Goal: Browse casually: Explore the website without a specific task or goal

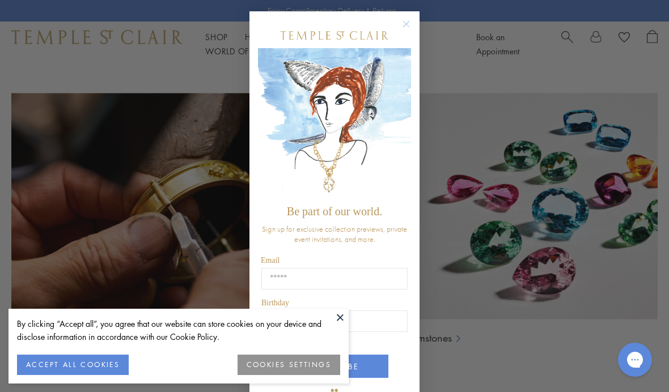
scroll to position [631, 0]
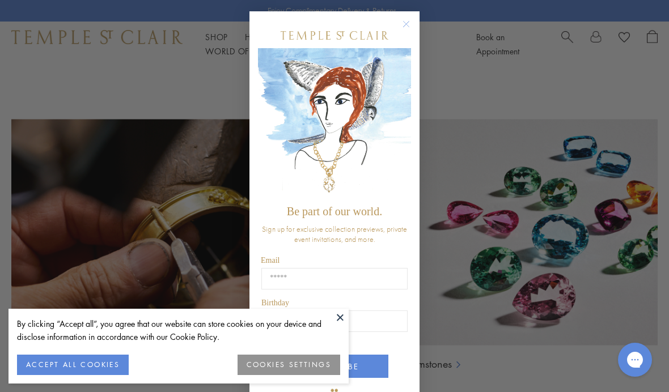
click at [414, 23] on button "Close dialog" at bounding box center [412, 30] width 14 height 14
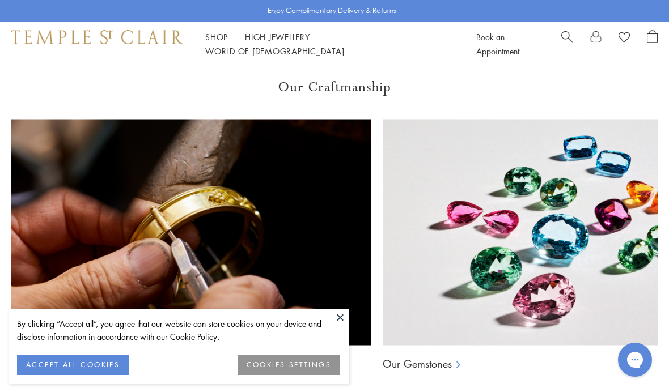
scroll to position [631, 0]
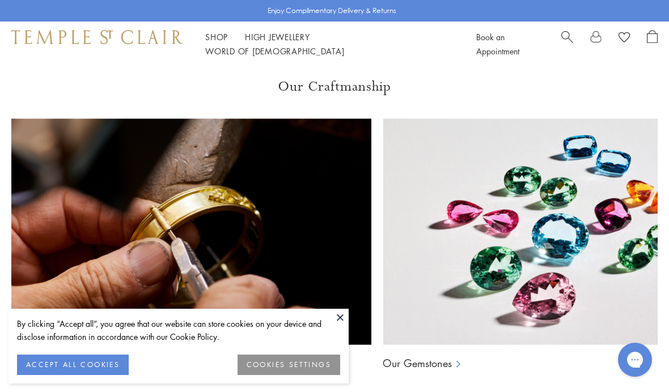
click at [215, 34] on div "Shop Shop Categories Amulets Pendants & Charms Lockets Chains & Leather Cords E…" at bounding box center [334, 44] width 669 height 45
click at [214, 43] on link "Shop Shop" at bounding box center [216, 36] width 23 height 11
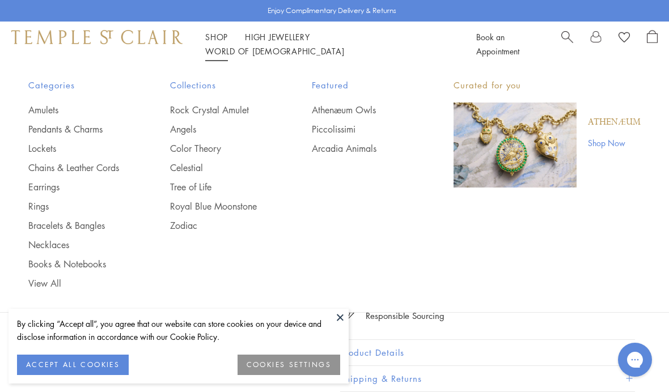
click at [89, 162] on link "Chains & Leather Cords" at bounding box center [76, 168] width 96 height 12
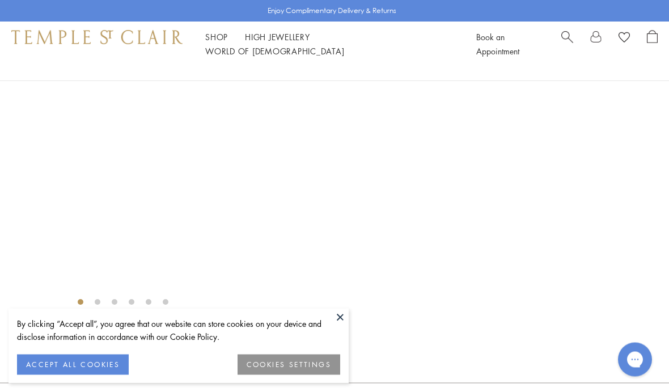
scroll to position [2131, 0]
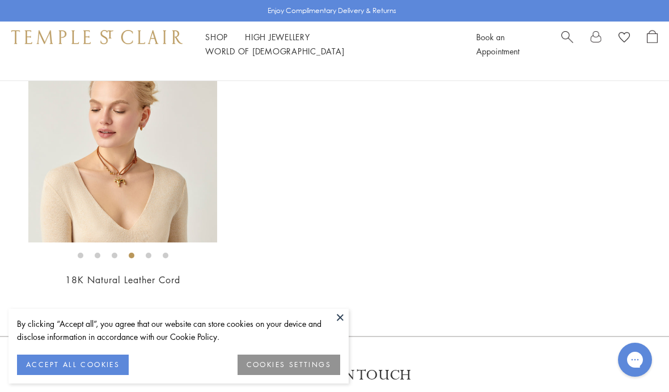
click at [71, 185] on img at bounding box center [122, 148] width 189 height 189
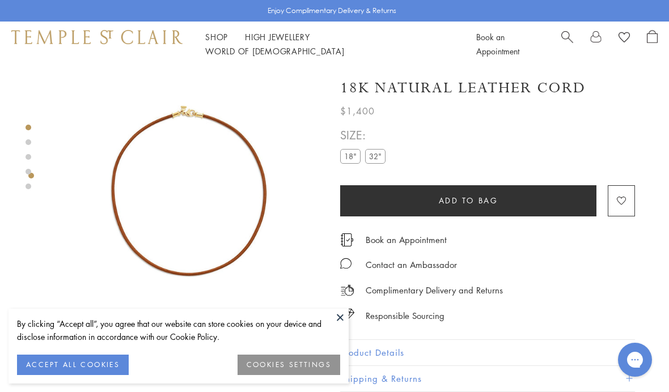
click at [381, 158] on label "32"" at bounding box center [375, 156] width 20 height 14
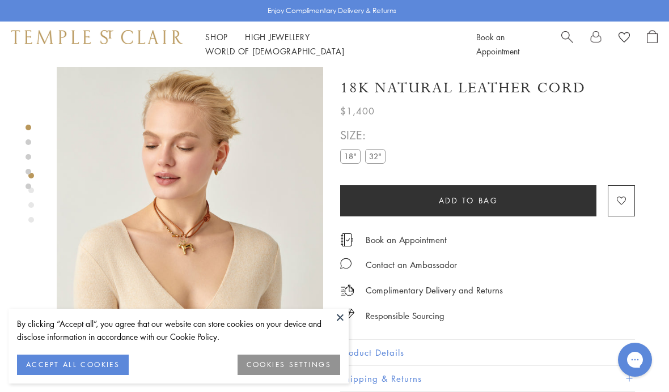
click at [563, 202] on button "Add to bag" at bounding box center [468, 200] width 256 height 31
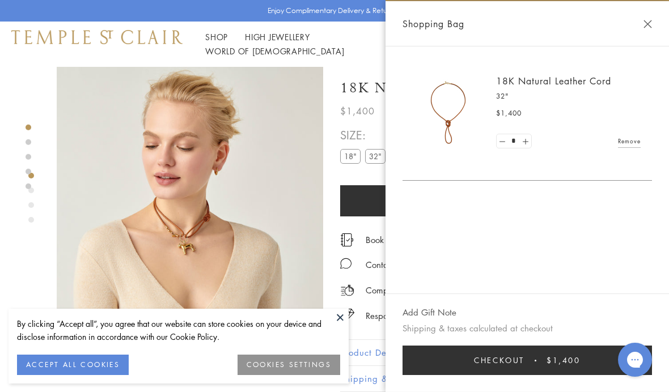
click at [531, 200] on div "18K Natural Leather Cord 32" $1,400 * Remove" at bounding box center [526, 170] width 283 height 248
click at [663, 19] on div "Shopping Bag" at bounding box center [526, 23] width 283 height 45
click at [650, 27] on button "Close Shopping Bag" at bounding box center [647, 24] width 9 height 9
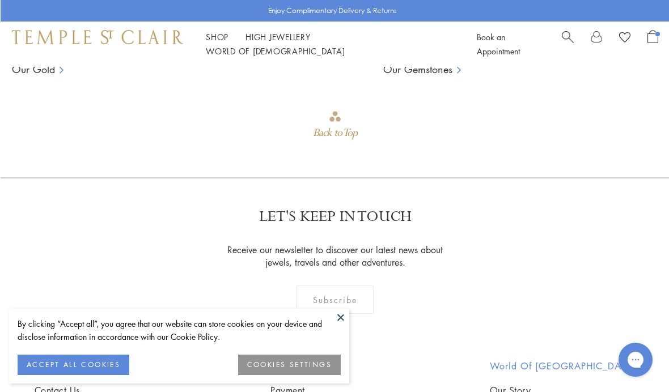
scroll to position [932, 0]
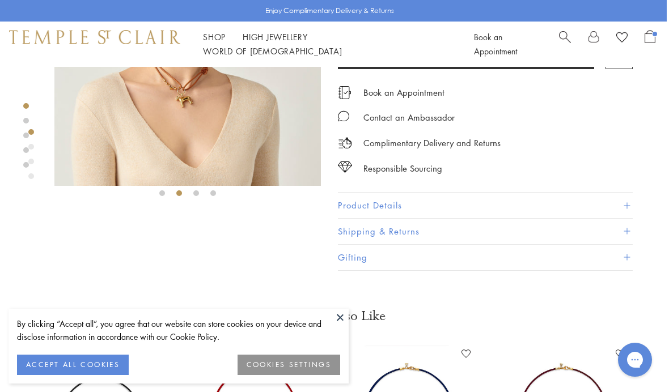
click at [221, 41] on link "Shop Shop" at bounding box center [214, 36] width 23 height 11
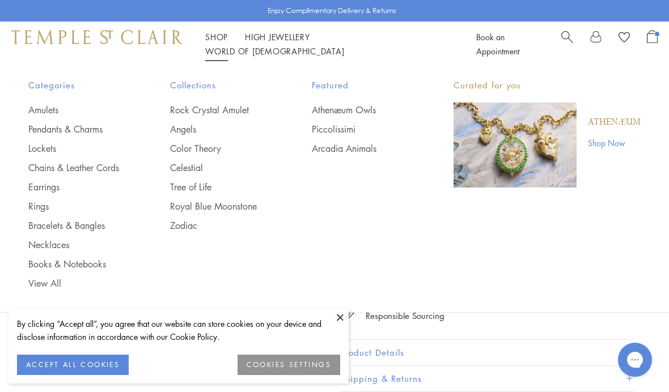
click at [51, 147] on link "Lockets" at bounding box center [76, 148] width 96 height 12
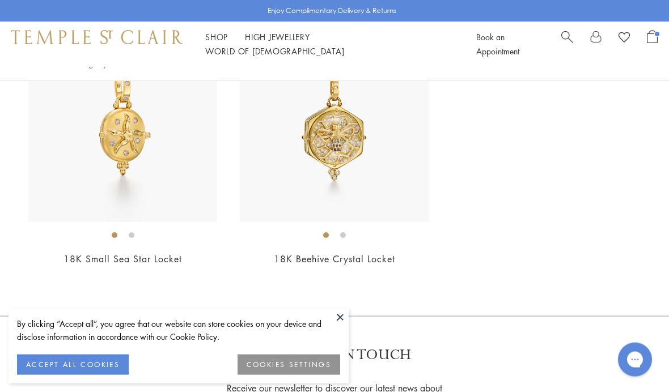
scroll to position [1867, 0]
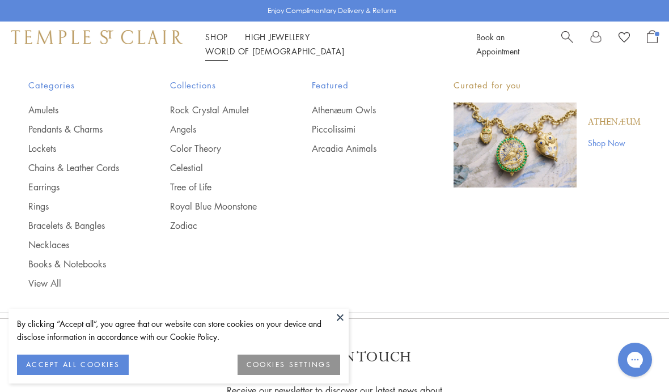
click at [87, 127] on link "Pendants & Charms" at bounding box center [76, 129] width 96 height 12
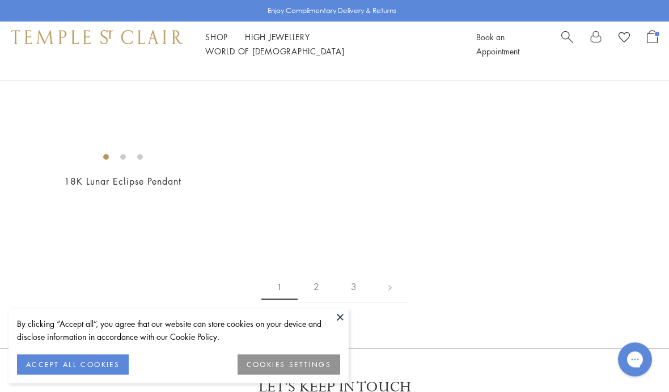
scroll to position [6259, 0]
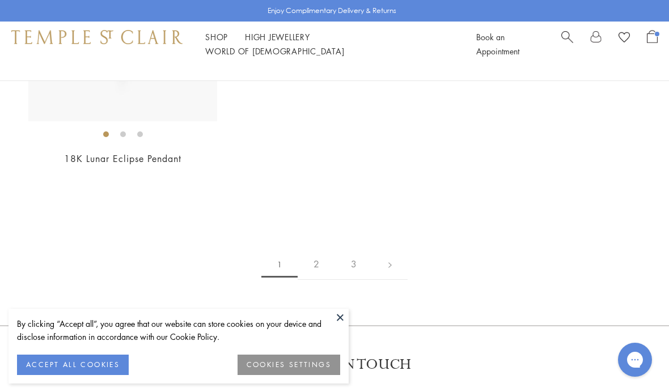
click at [396, 260] on link at bounding box center [389, 264] width 35 height 31
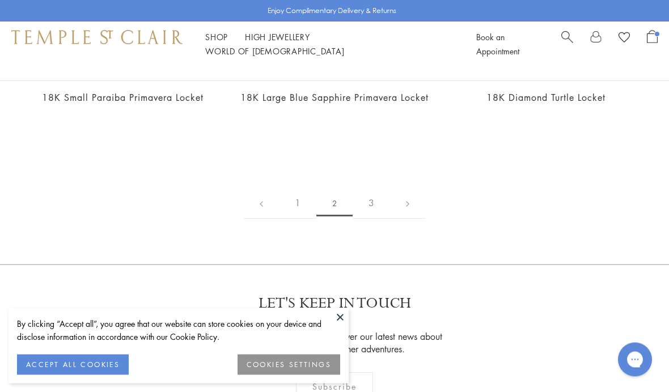
scroll to position [5422, 0]
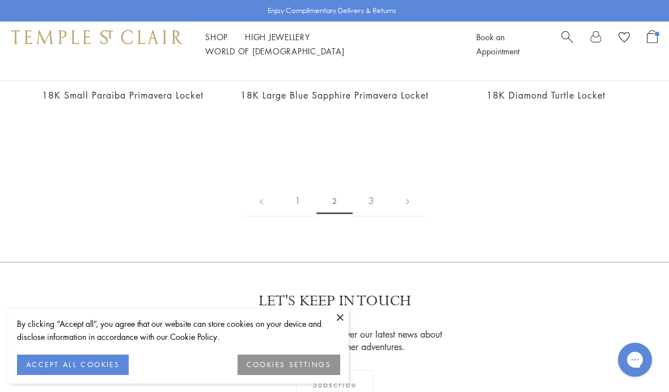
click at [412, 217] on link at bounding box center [407, 200] width 35 height 31
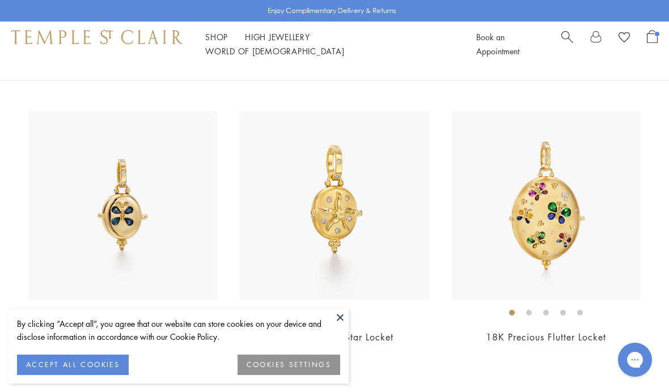
scroll to position [380, 0]
click at [239, 43] on ul "Shop Shop Categories Amulets Pendants & Charms Lockets Chains & Leather Cords E…" at bounding box center [327, 44] width 245 height 28
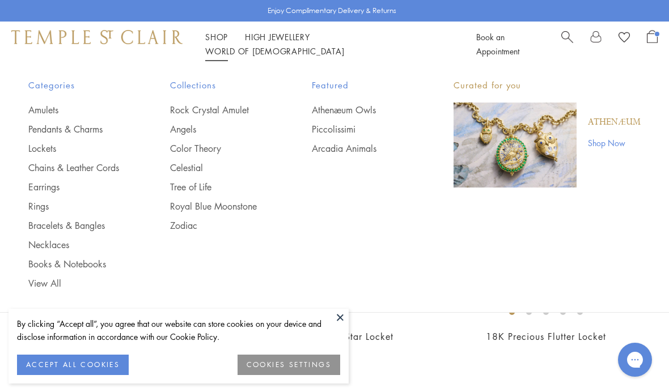
click at [53, 114] on link "Amulets" at bounding box center [76, 110] width 96 height 12
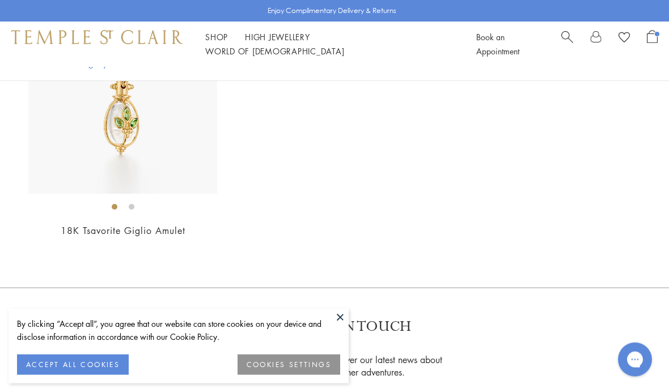
scroll to position [6893, 0]
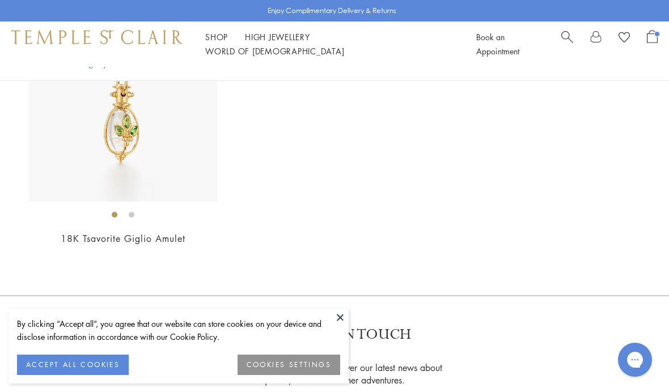
click at [566, 42] on span "Search" at bounding box center [567, 36] width 12 height 12
click at [563, 48] on link "Search" at bounding box center [567, 44] width 12 height 28
click at [563, 37] on span "Search" at bounding box center [567, 36] width 12 height 12
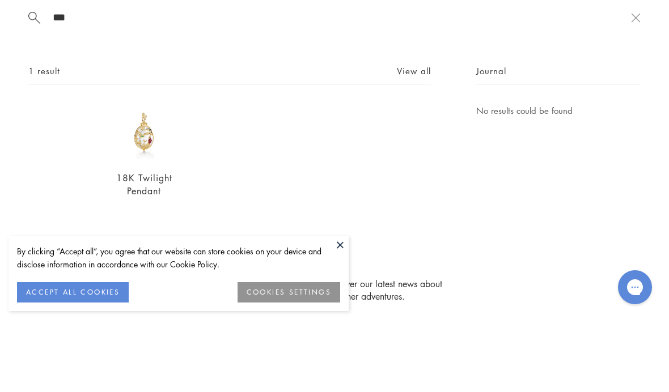
scroll to position [6905, 0]
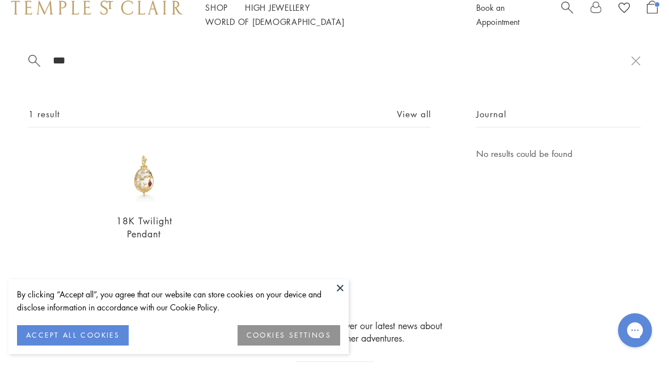
type input "***"
click at [142, 197] on img at bounding box center [144, 204] width 57 height 57
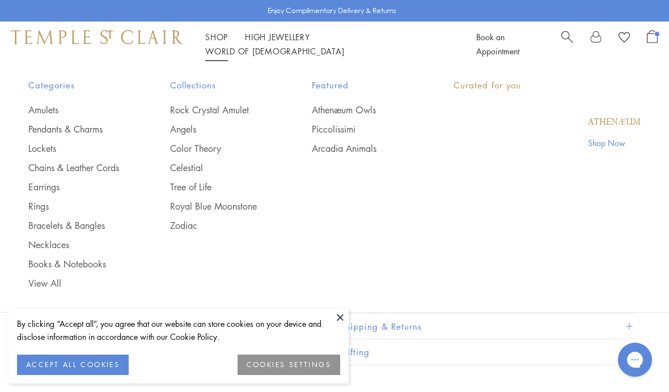
click at [220, 43] on link "Shop Shop" at bounding box center [216, 36] width 23 height 11
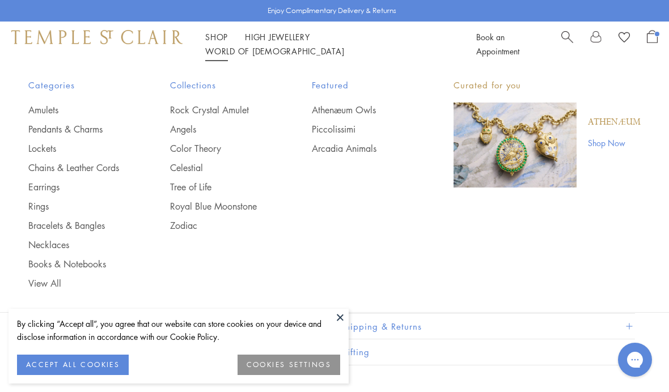
click at [43, 245] on link "Necklaces" at bounding box center [76, 245] width 96 height 12
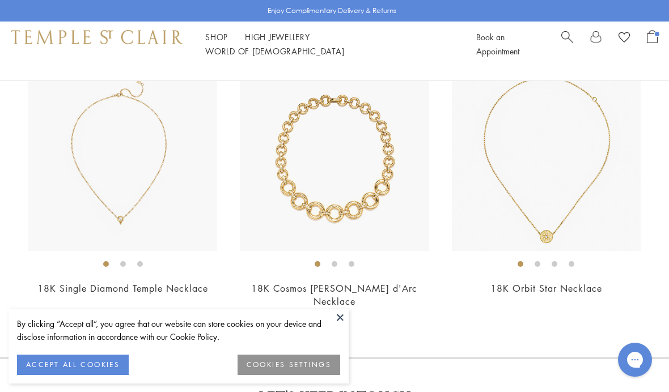
scroll to position [3533, 0]
click at [215, 36] on div "Shop Shop Categories Amulets Pendants & Charms Lockets Chains & Leather Cords E…" at bounding box center [334, 44] width 669 height 45
click at [219, 43] on link "Shop Shop" at bounding box center [216, 36] width 23 height 11
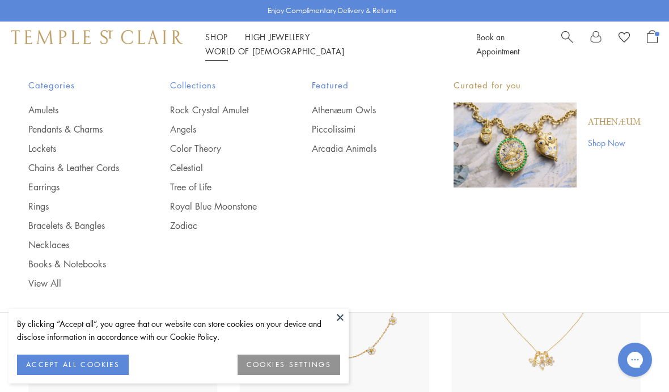
click at [55, 181] on link "Earrings" at bounding box center [76, 187] width 96 height 12
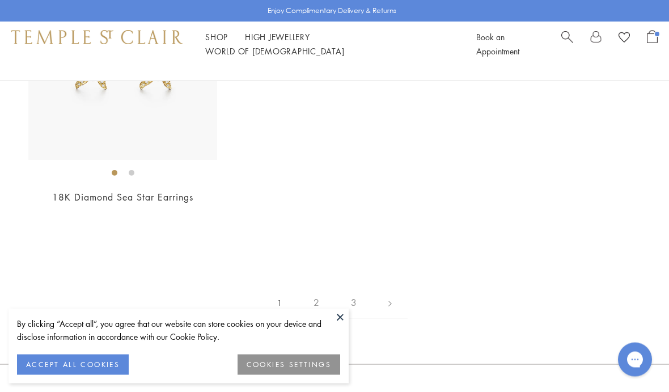
scroll to position [5078, 0]
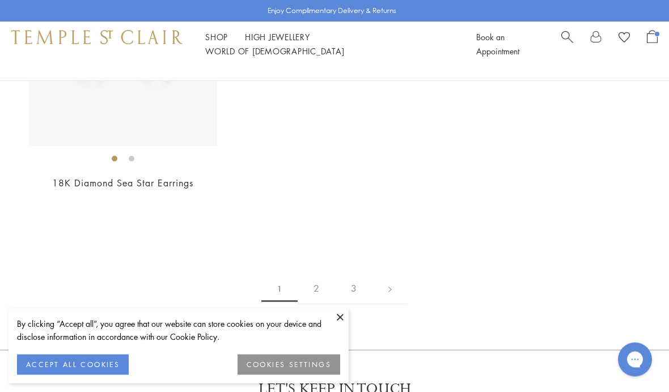
click at [389, 287] on link at bounding box center [389, 289] width 35 height 31
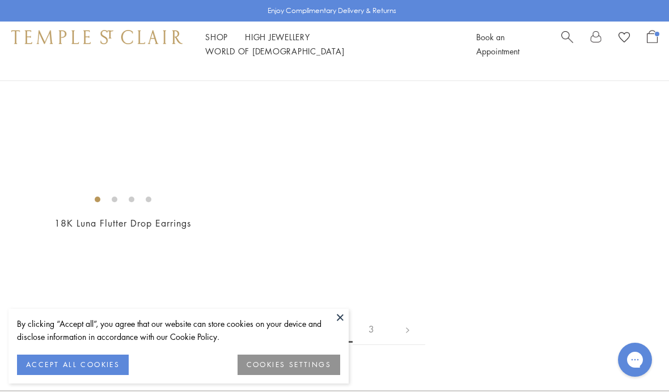
scroll to position [4784, 0]
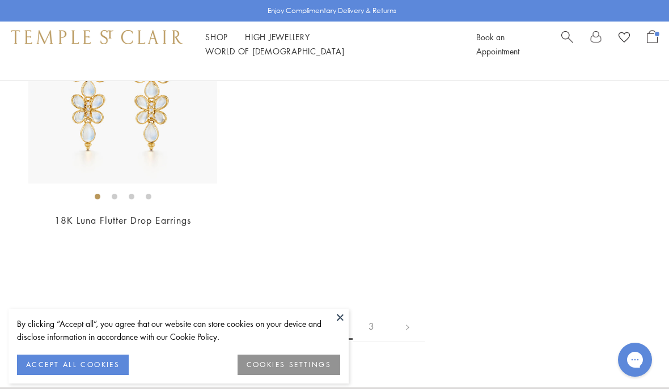
click at [402, 313] on link at bounding box center [407, 326] width 35 height 31
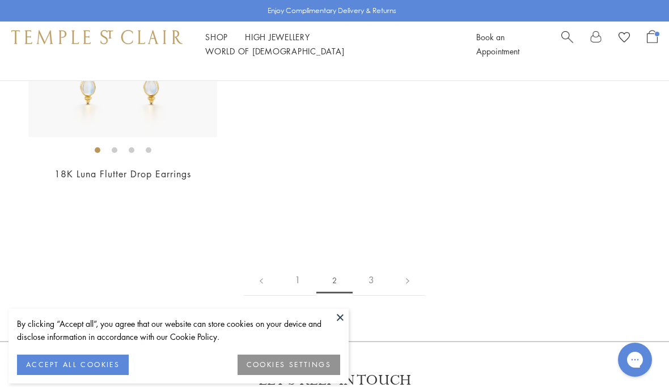
click at [221, 36] on div "Shop Shop Categories Amulets Pendants & Charms Lockets Chains & Leather Cords E…" at bounding box center [334, 44] width 669 height 45
click at [215, 35] on div "Shop Shop Categories Amulets Pendants & Charms Lockets Chains & Leather Cords E…" at bounding box center [334, 44] width 669 height 45
click at [215, 56] on div "Shop Shop Categories Amulets Pendants & Charms Lockets Chains & Leather Cords E…" at bounding box center [334, 44] width 669 height 45
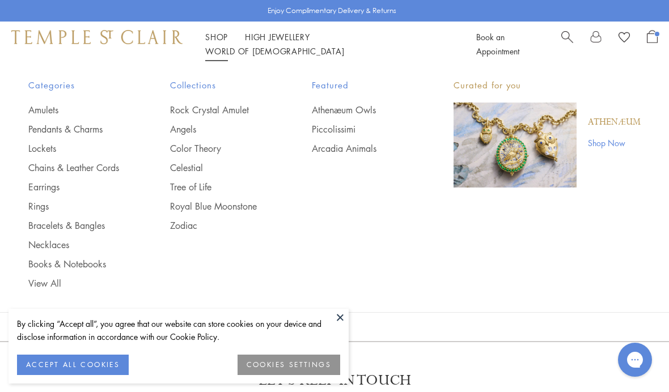
click at [214, 145] on link "Color Theory" at bounding box center [218, 148] width 96 height 12
click at [238, 205] on link "Royal Blue Moonstone" at bounding box center [218, 206] width 96 height 12
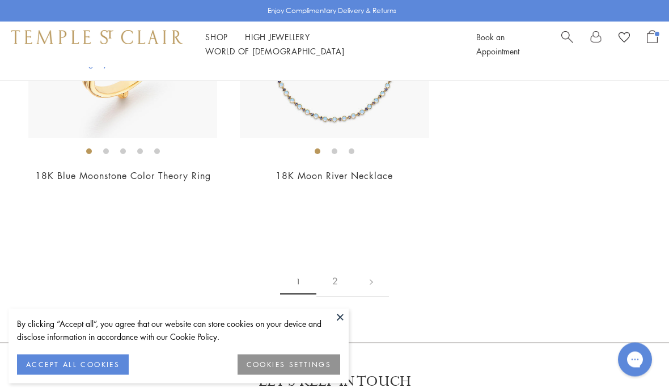
scroll to position [5273, 0]
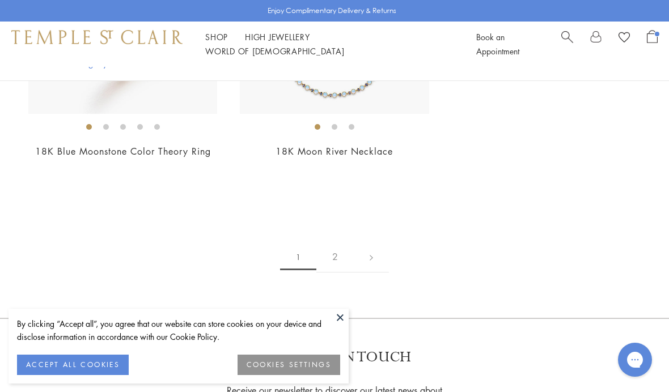
click at [370, 252] on link at bounding box center [371, 256] width 35 height 31
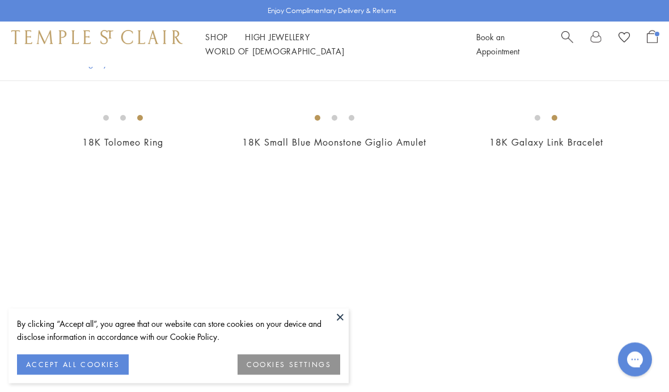
scroll to position [1569, 0]
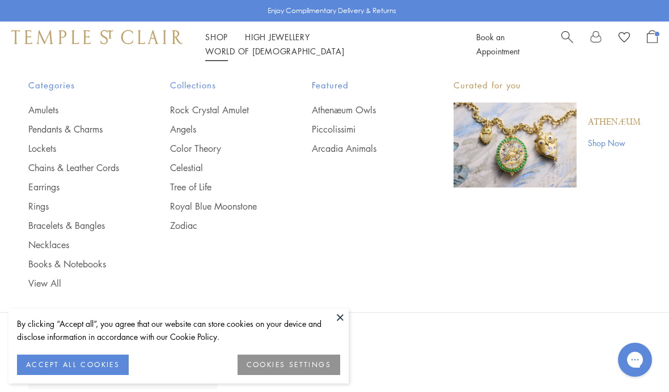
click at [43, 209] on link "Rings" at bounding box center [76, 206] width 96 height 12
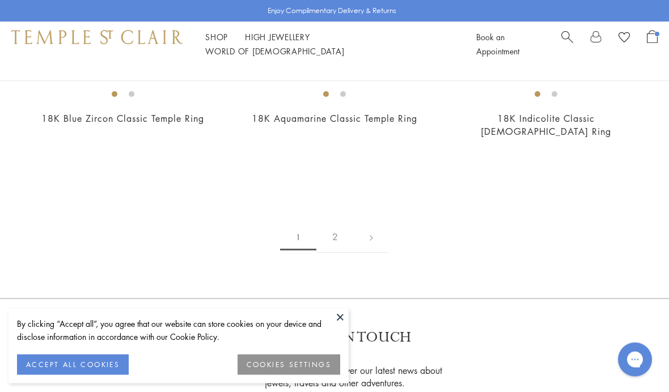
scroll to position [4555, 0]
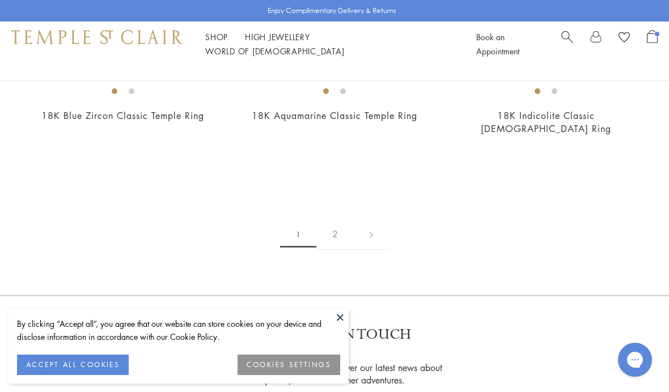
click at [370, 223] on link at bounding box center [371, 234] width 35 height 31
